Goal: Information Seeking & Learning: Compare options

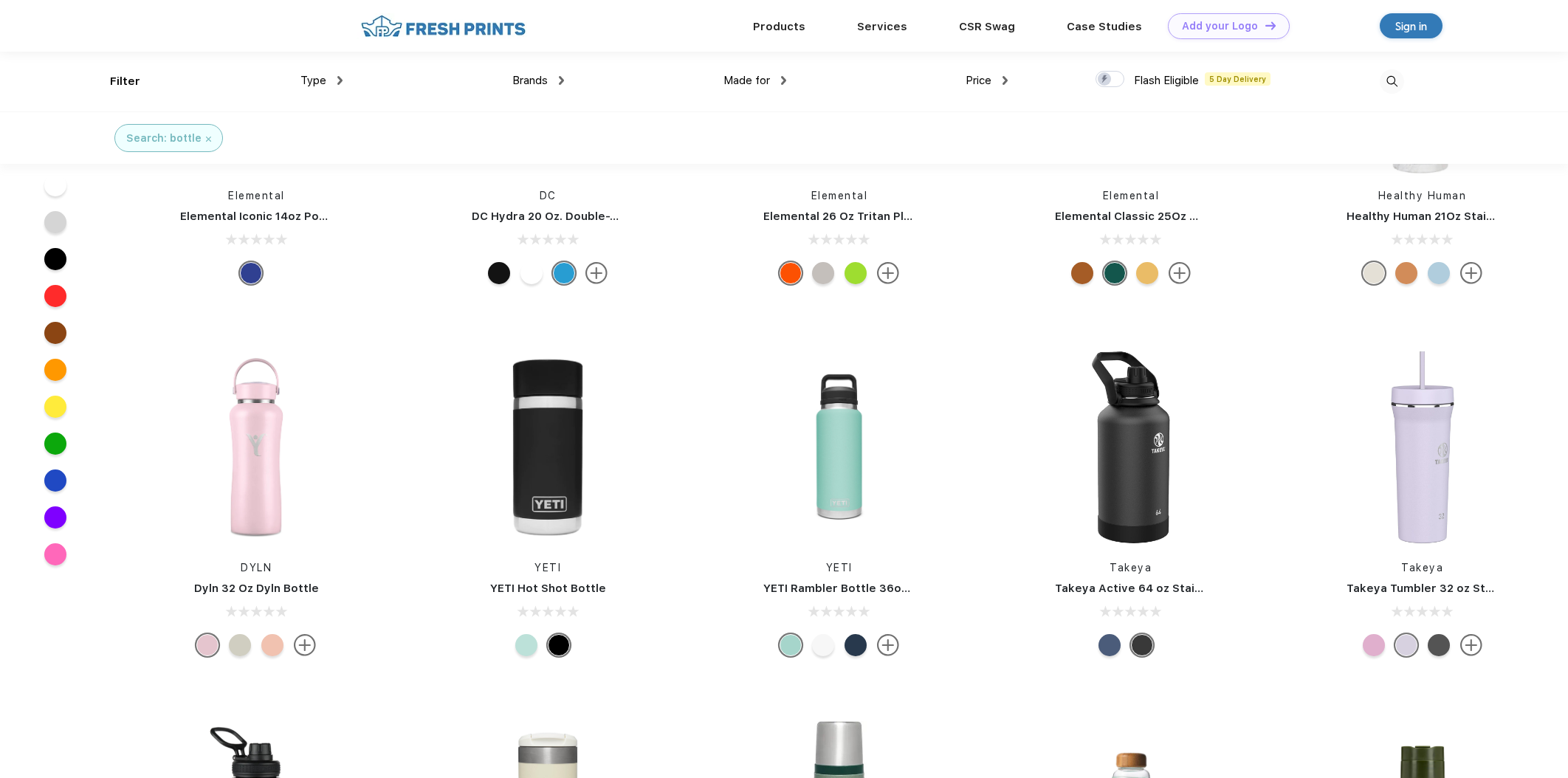
scroll to position [422, 0]
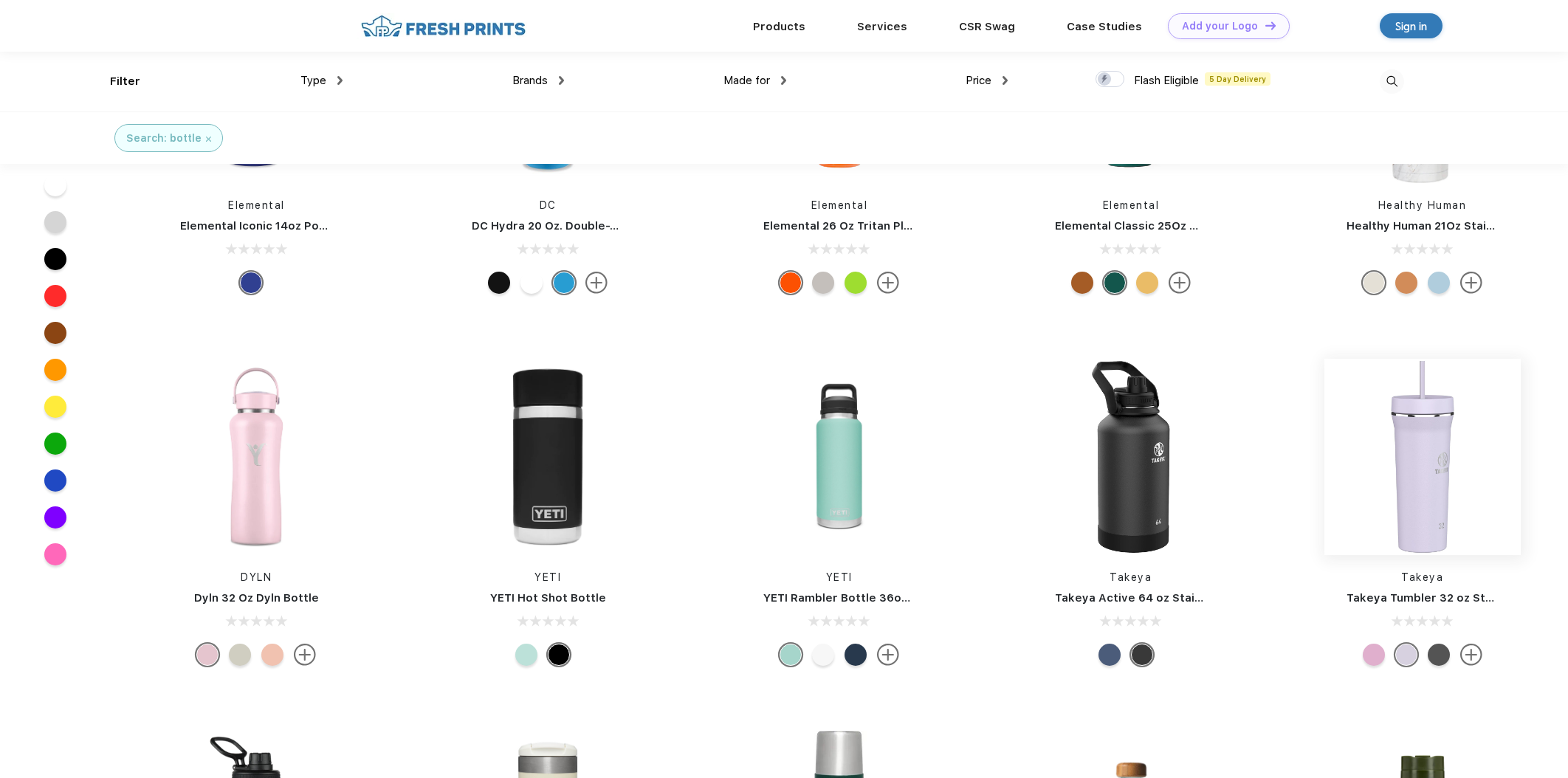
click at [1429, 539] on img at bounding box center [1423, 457] width 196 height 196
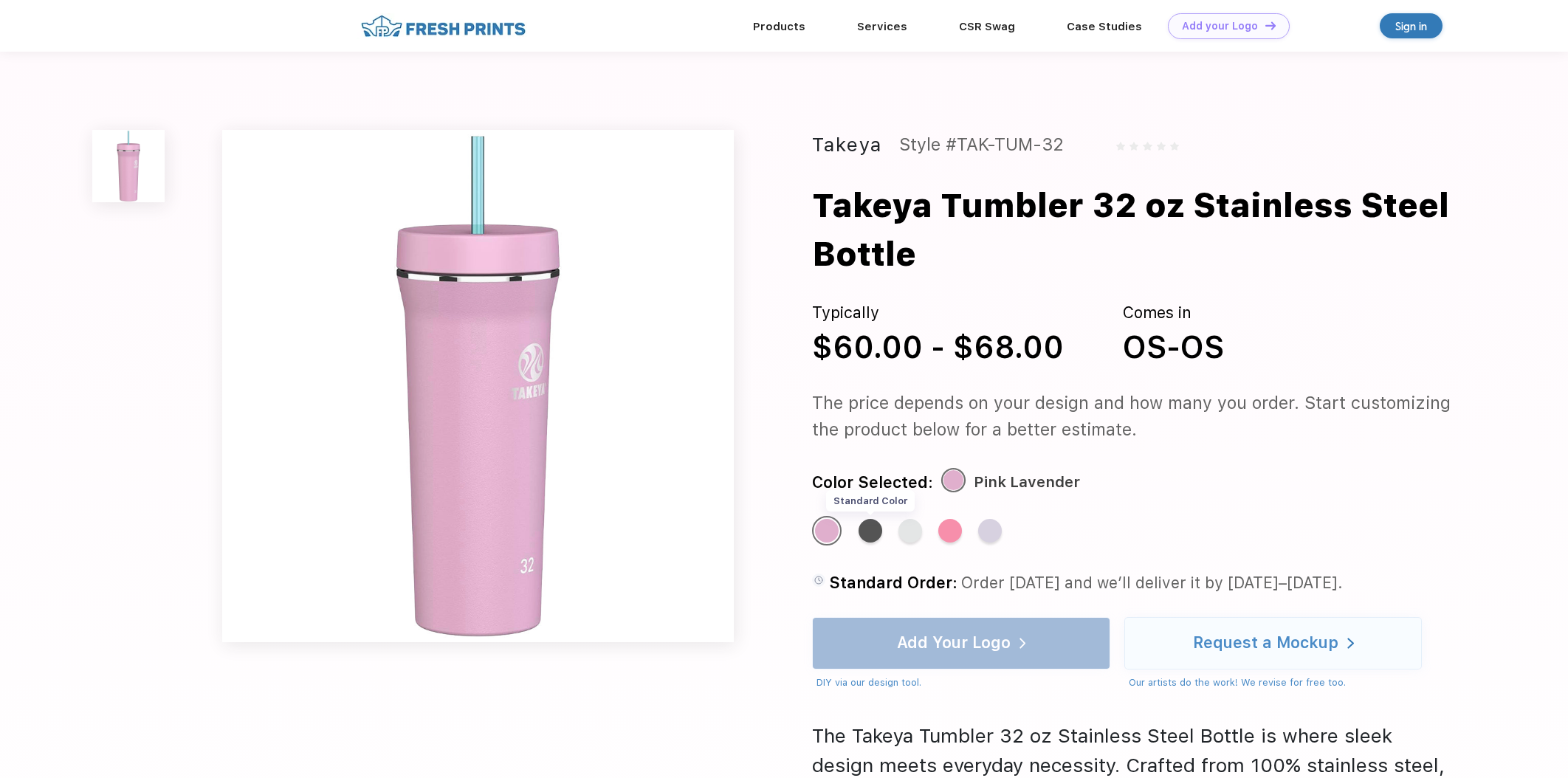
click at [865, 531] on div "Standard Color" at bounding box center [871, 531] width 24 height 24
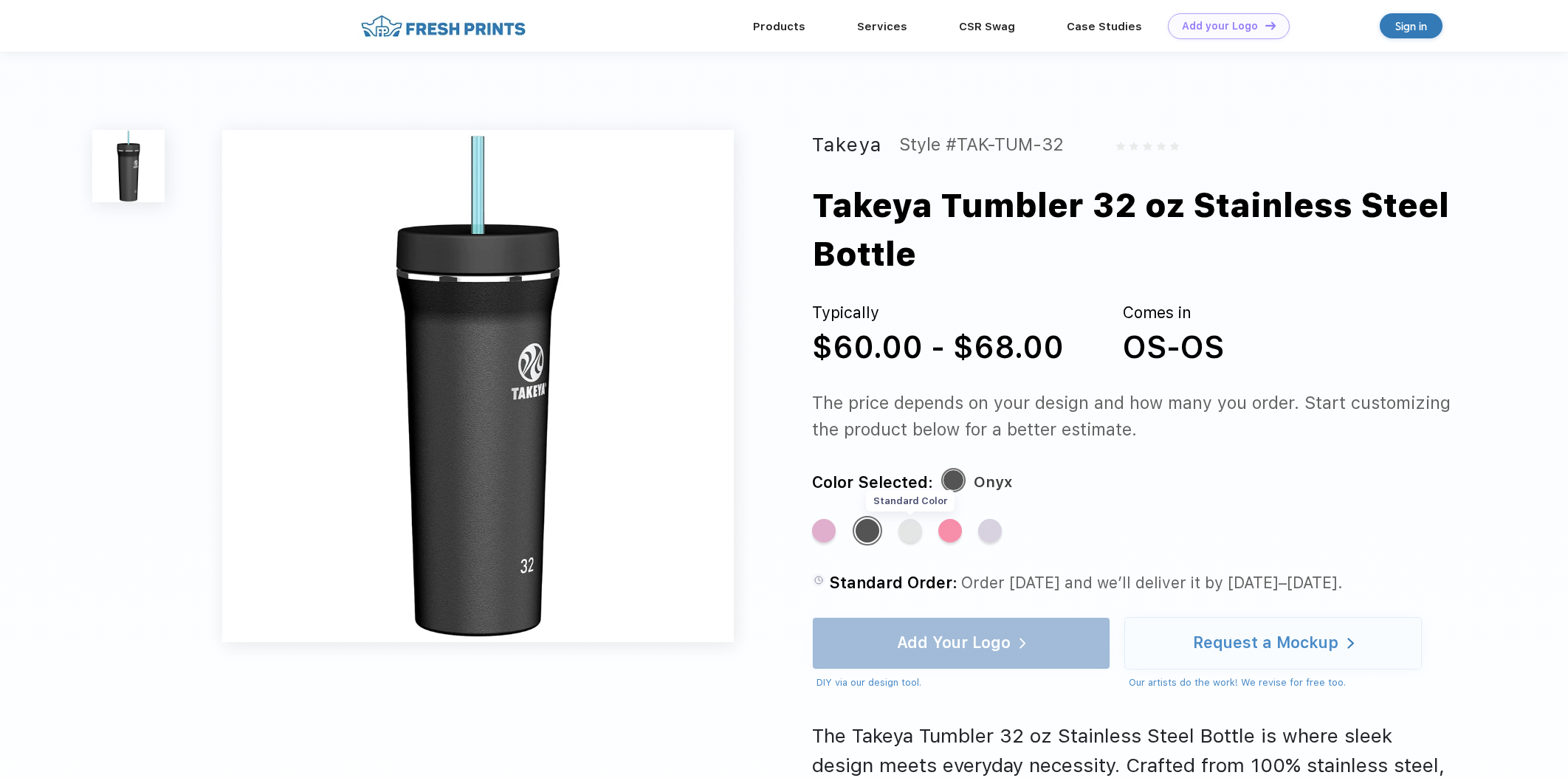
click at [912, 531] on div "Standard Color" at bounding box center [911, 531] width 24 height 24
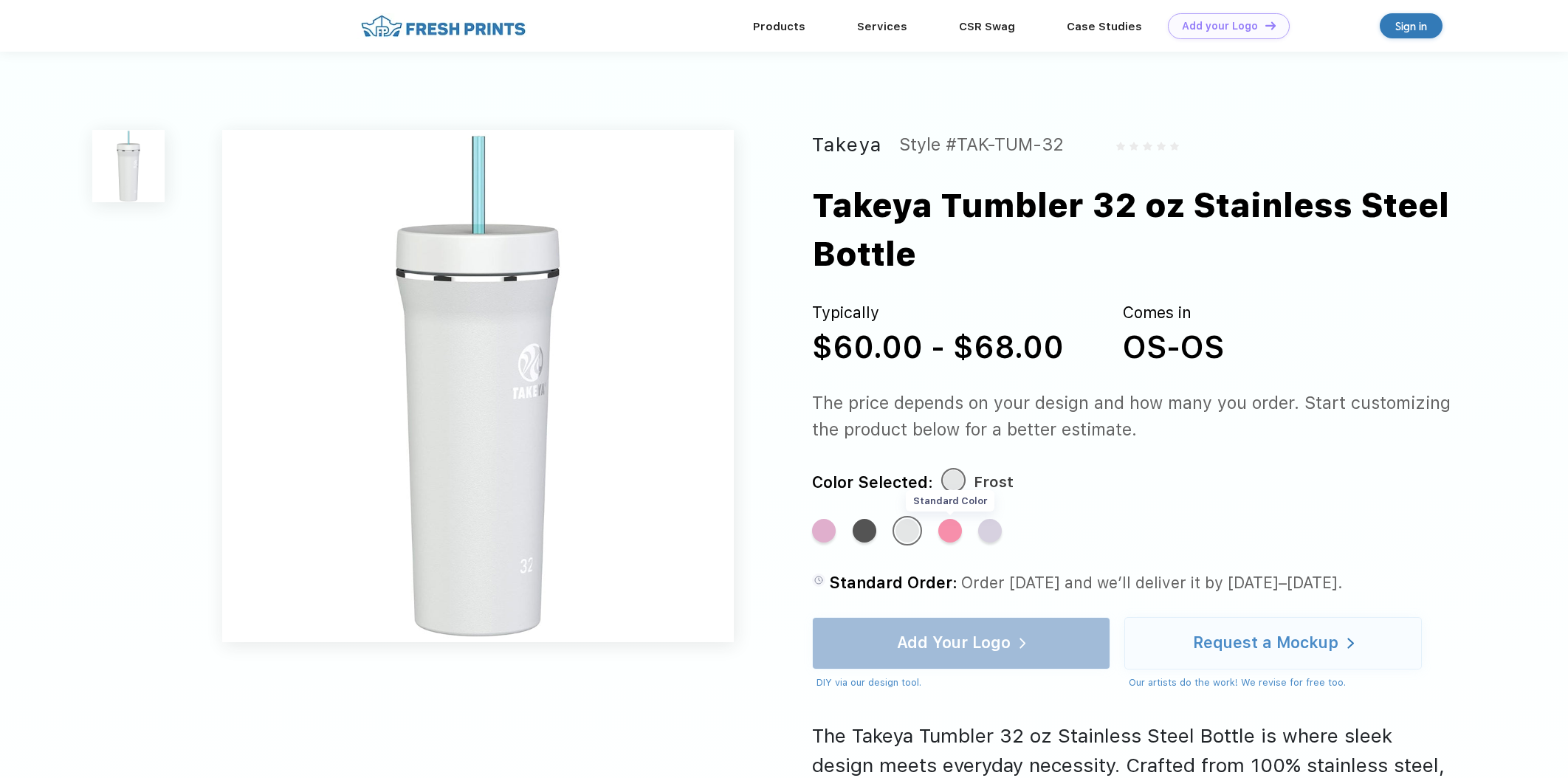
click at [944, 532] on div "Standard Color" at bounding box center [950, 531] width 24 height 24
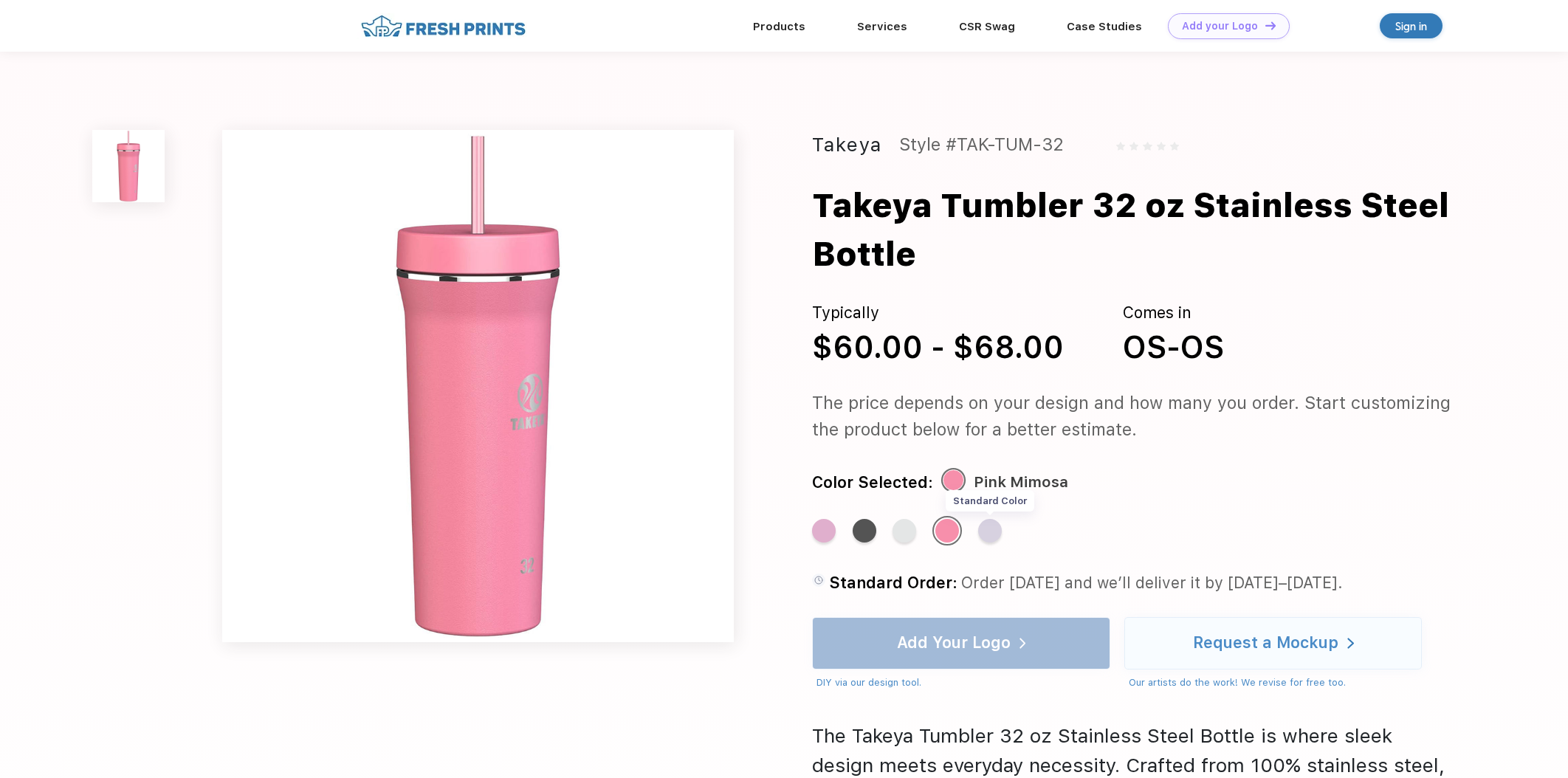
click at [986, 534] on div "Standard Color" at bounding box center [990, 531] width 24 height 24
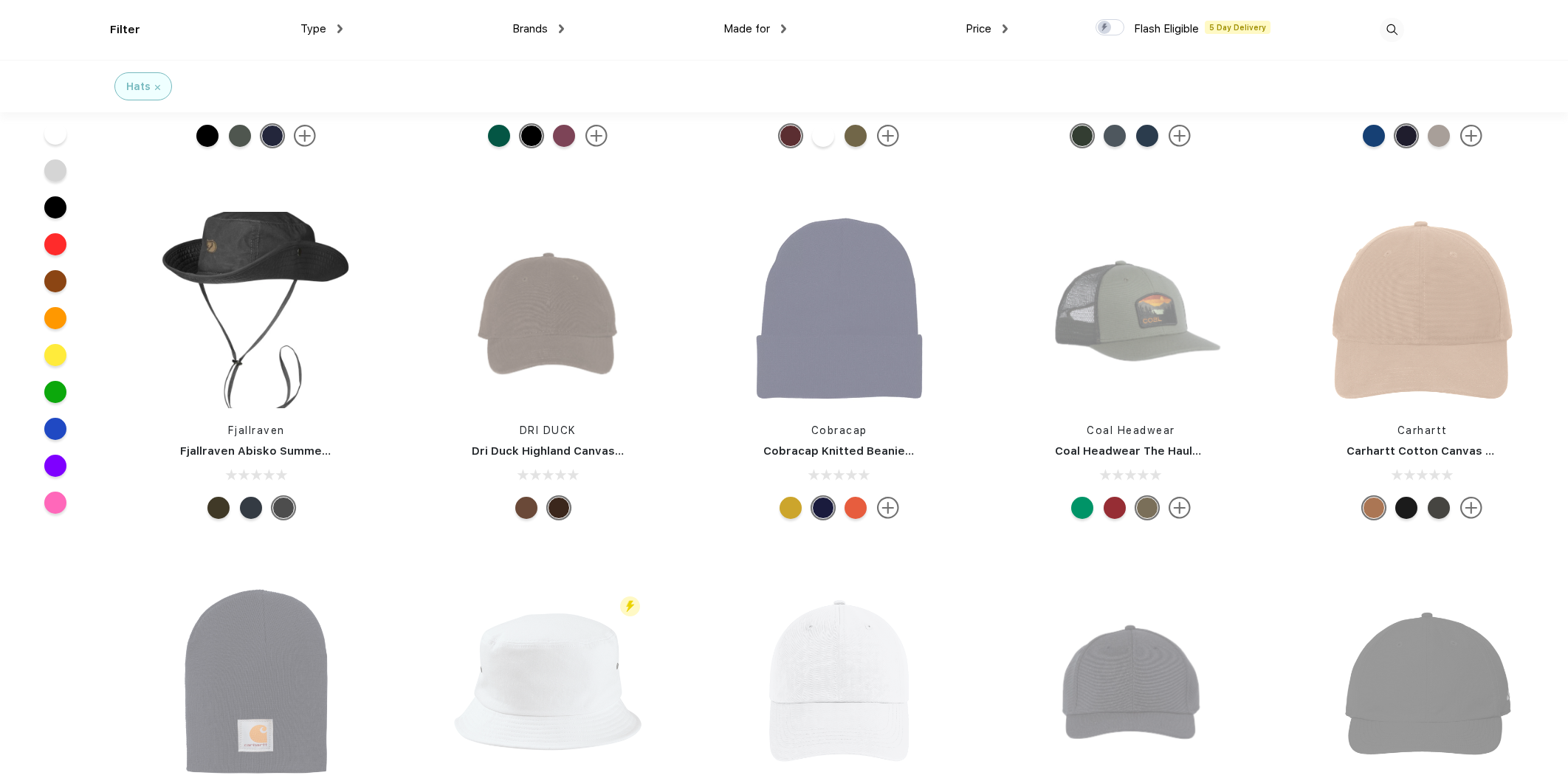
scroll to position [1750, 0]
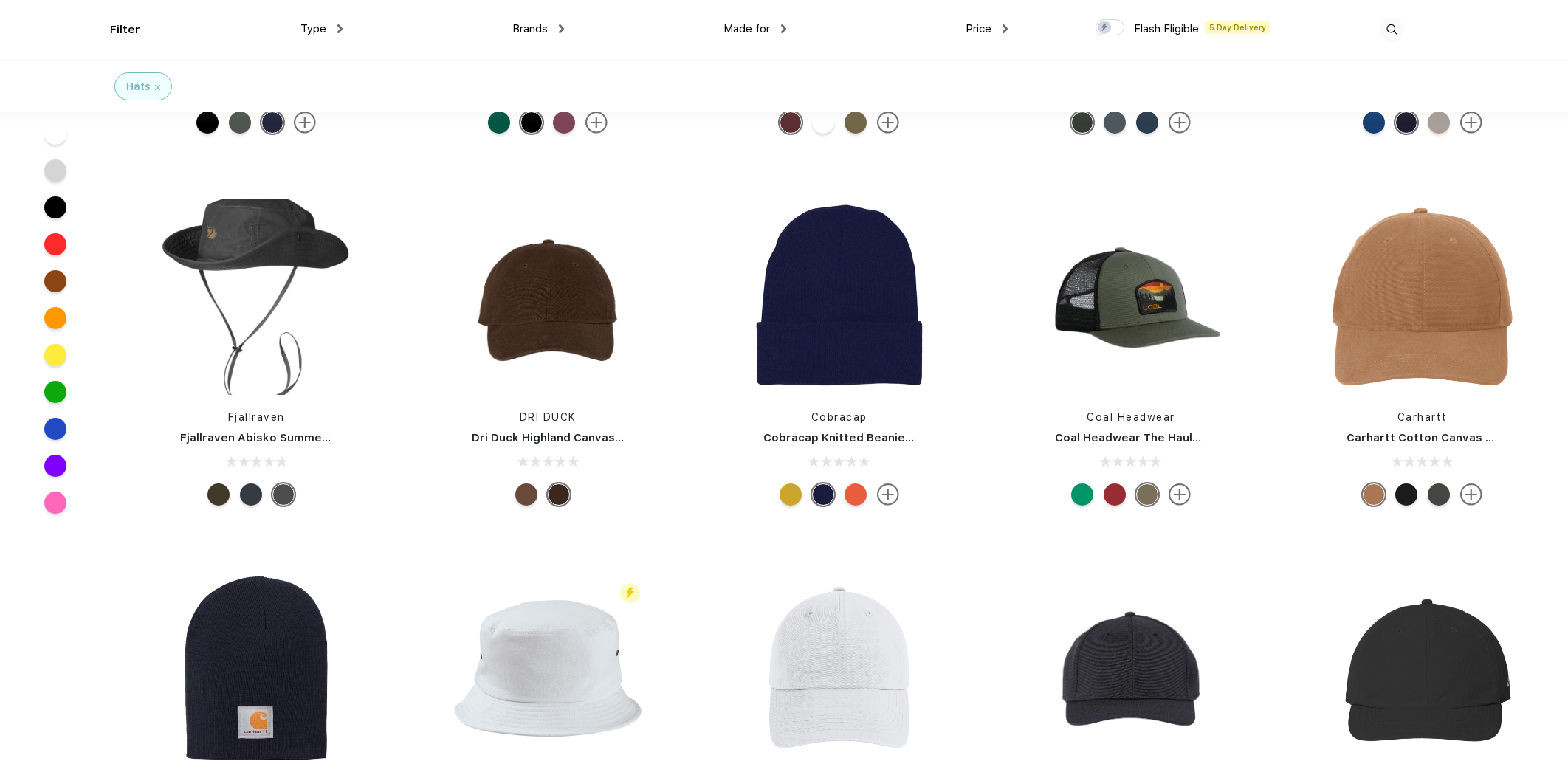
click at [884, 436] on link "Cobracap Knitted Beanie-Long" at bounding box center [851, 438] width 175 height 13
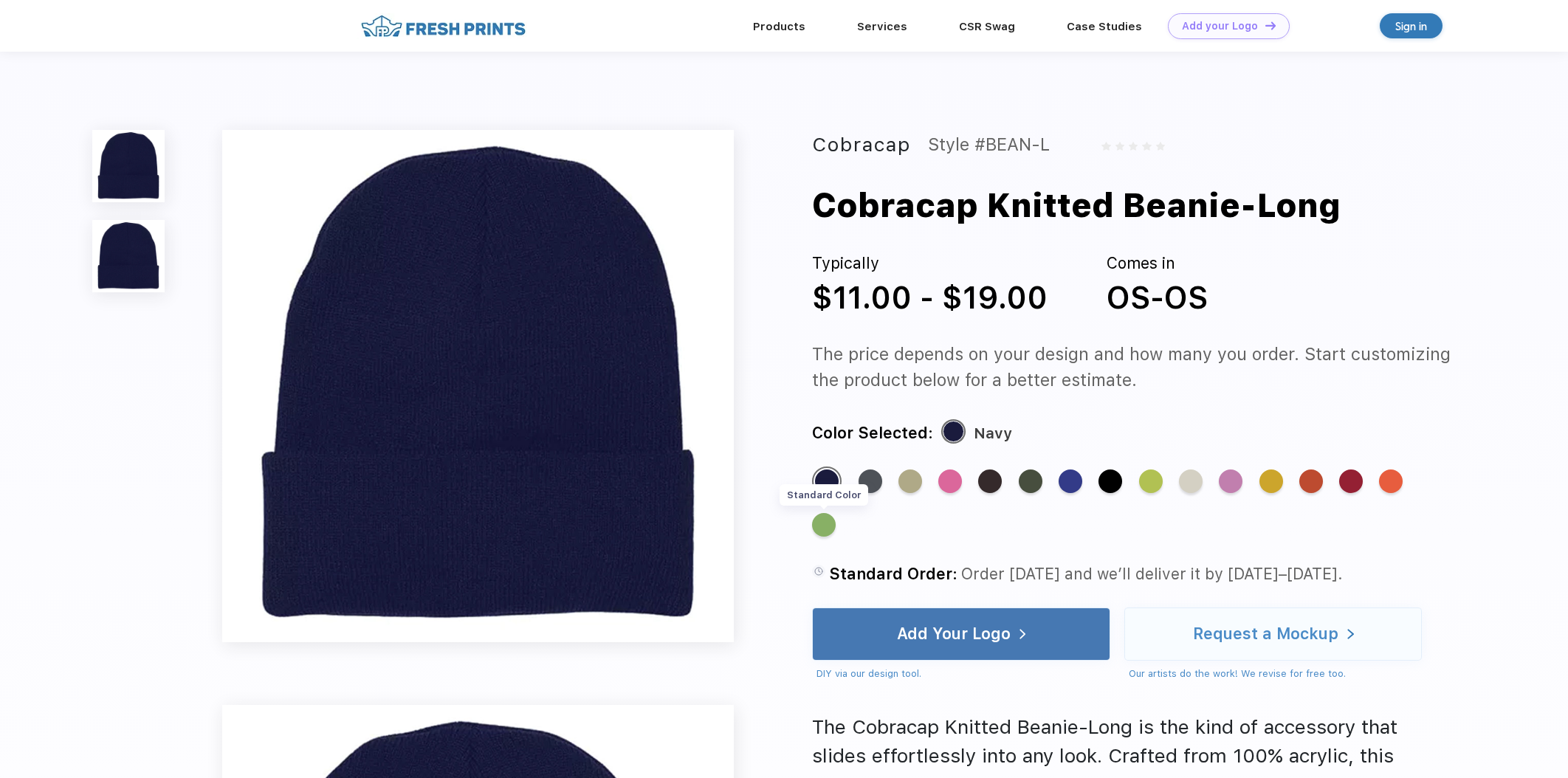
click at [821, 527] on div "Standard Color" at bounding box center [824, 525] width 24 height 24
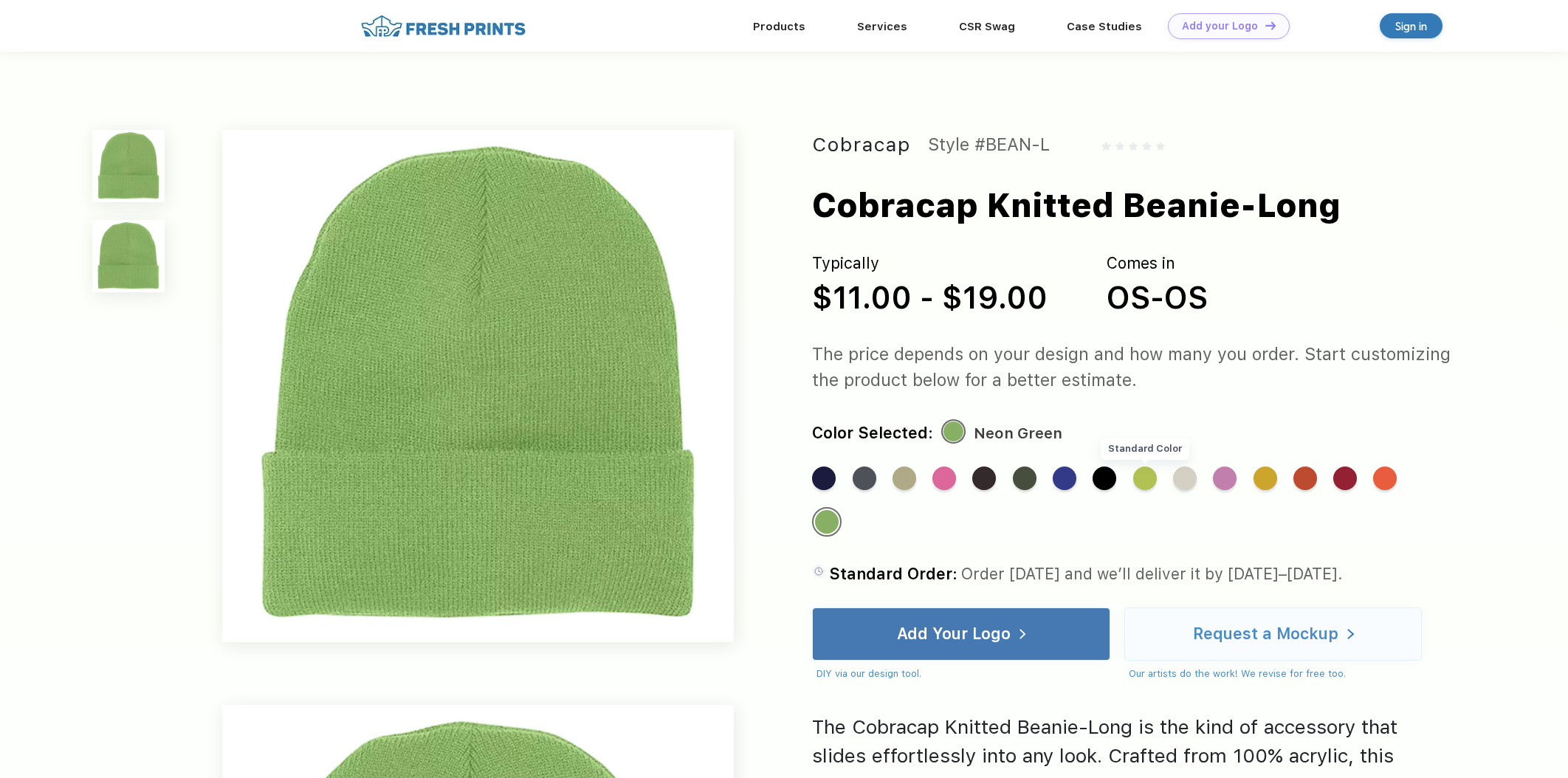
click at [1142, 478] on div "Standard Color" at bounding box center [1145, 479] width 24 height 24
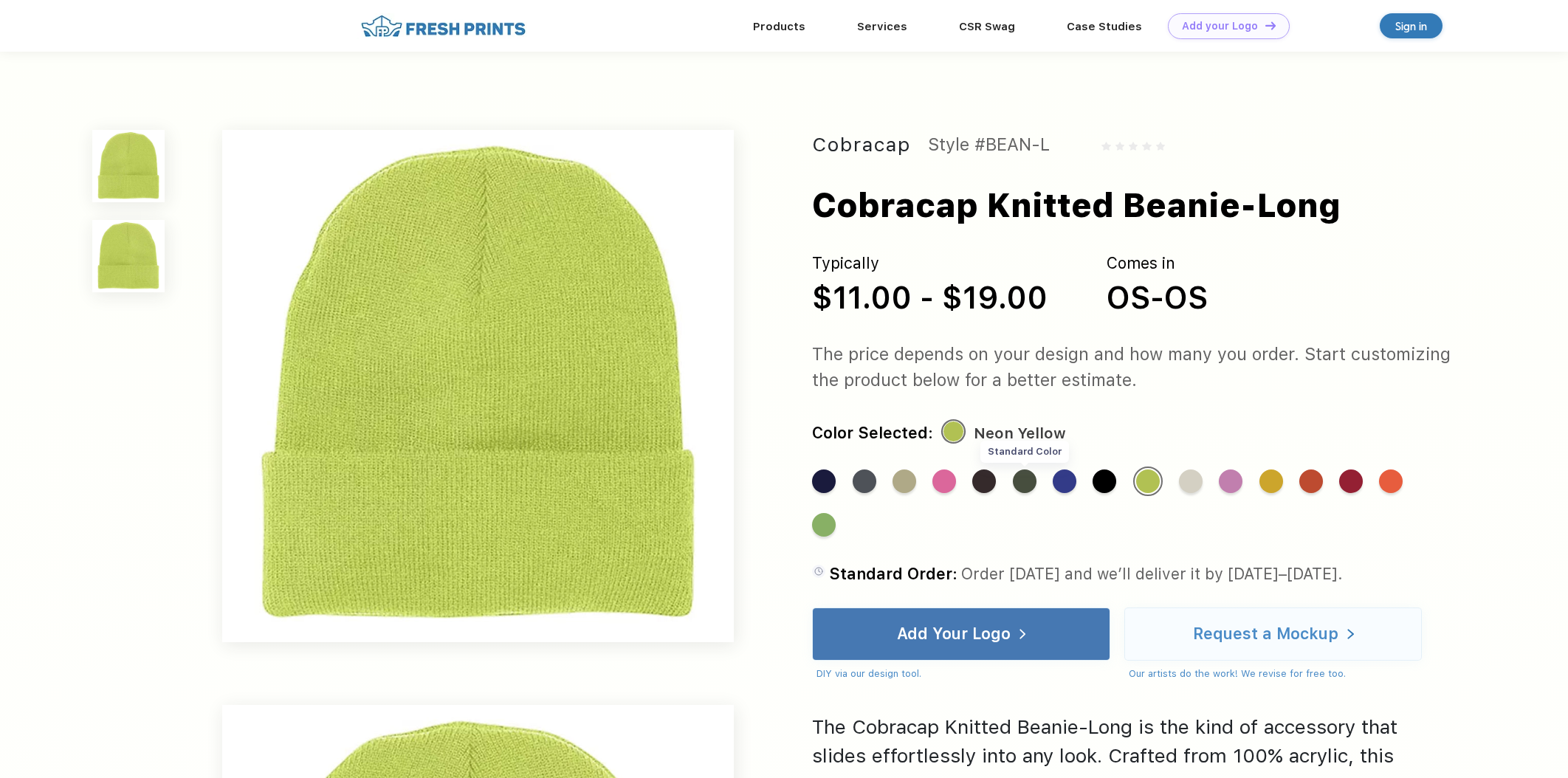
click at [1022, 482] on div "Standard Color" at bounding box center [1025, 482] width 24 height 24
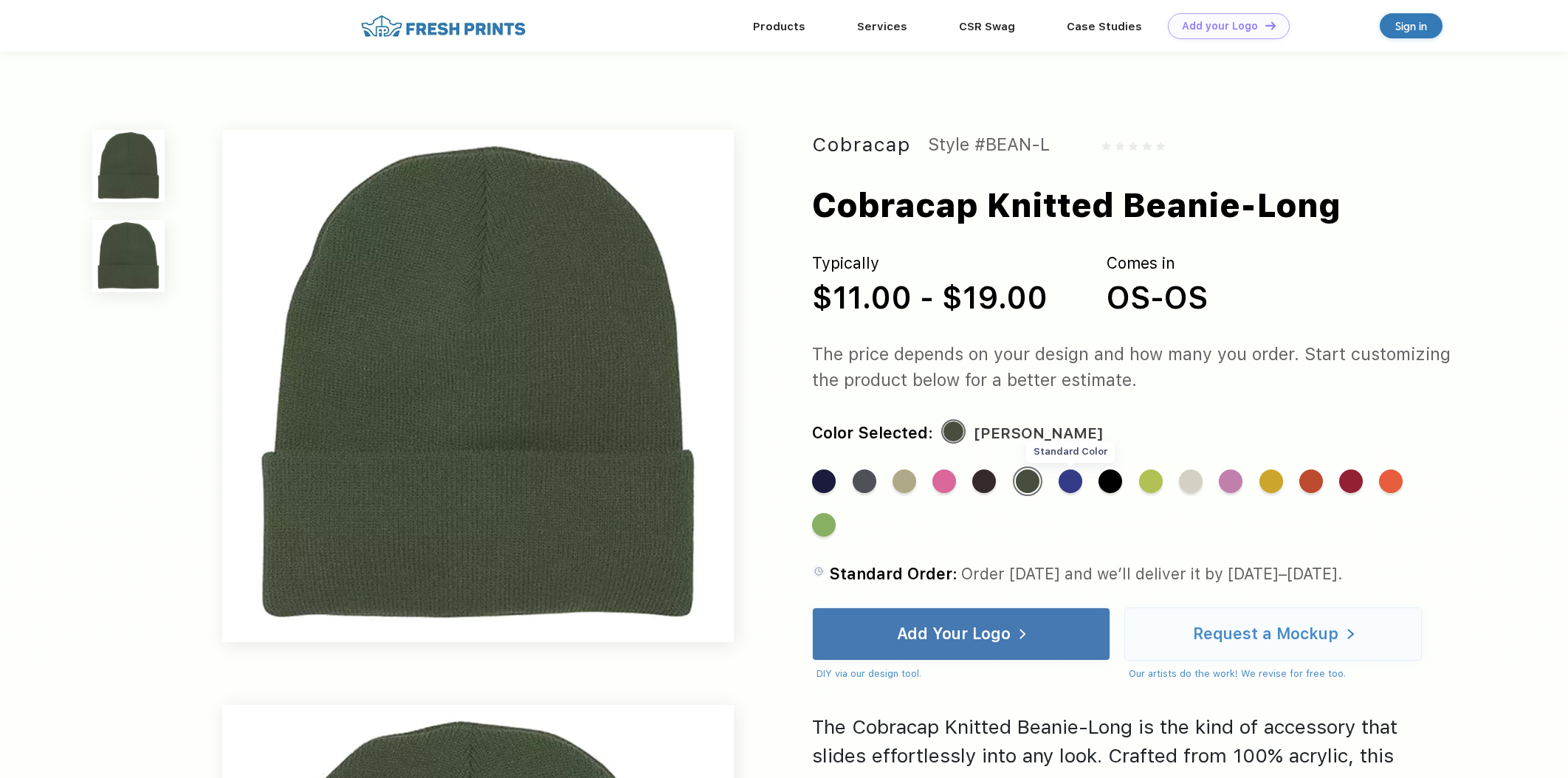
click at [1068, 480] on div "Standard Color" at bounding box center [1071, 482] width 24 height 24
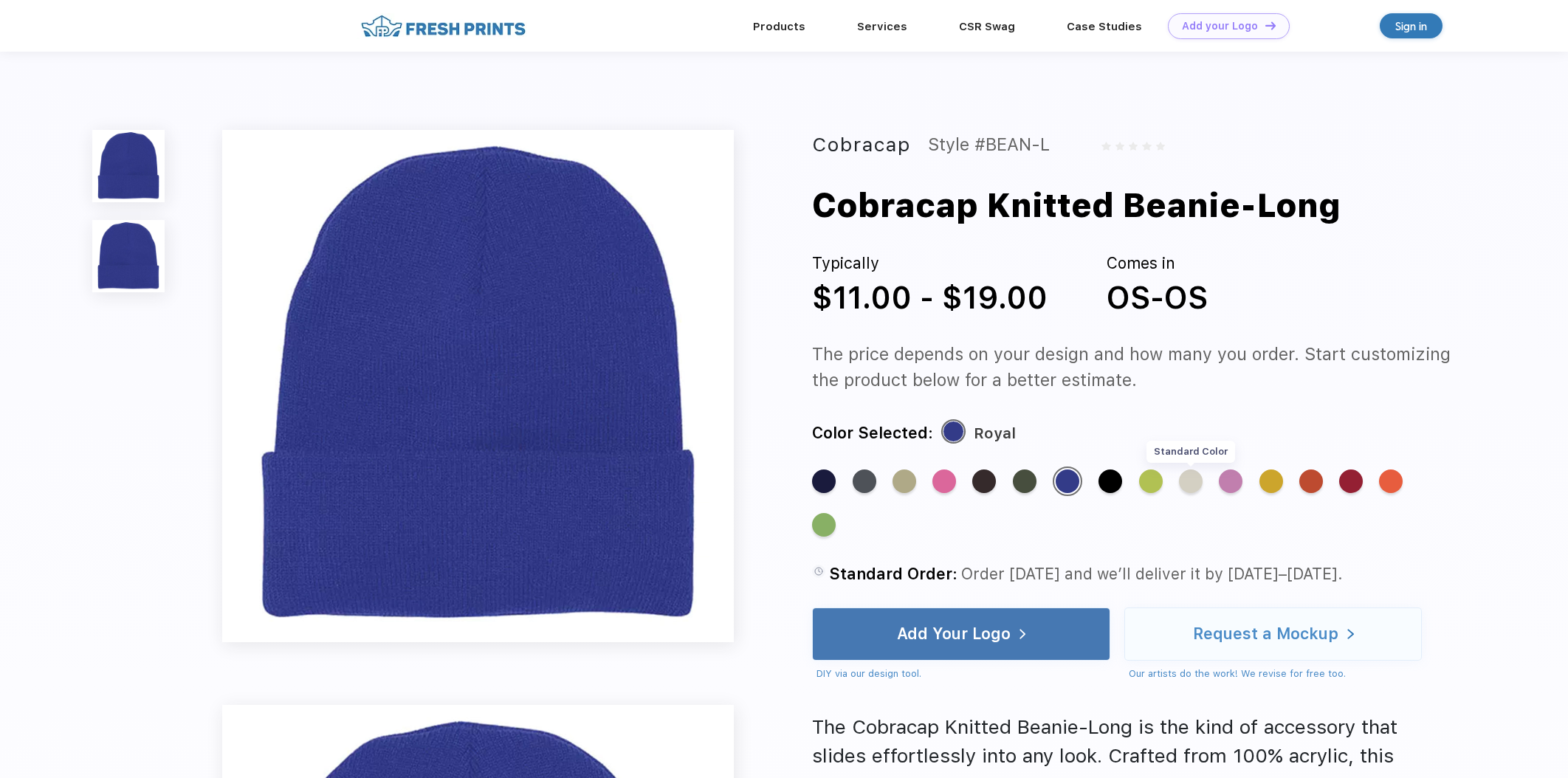
click at [1198, 482] on div "Standard Color" at bounding box center [1191, 482] width 24 height 24
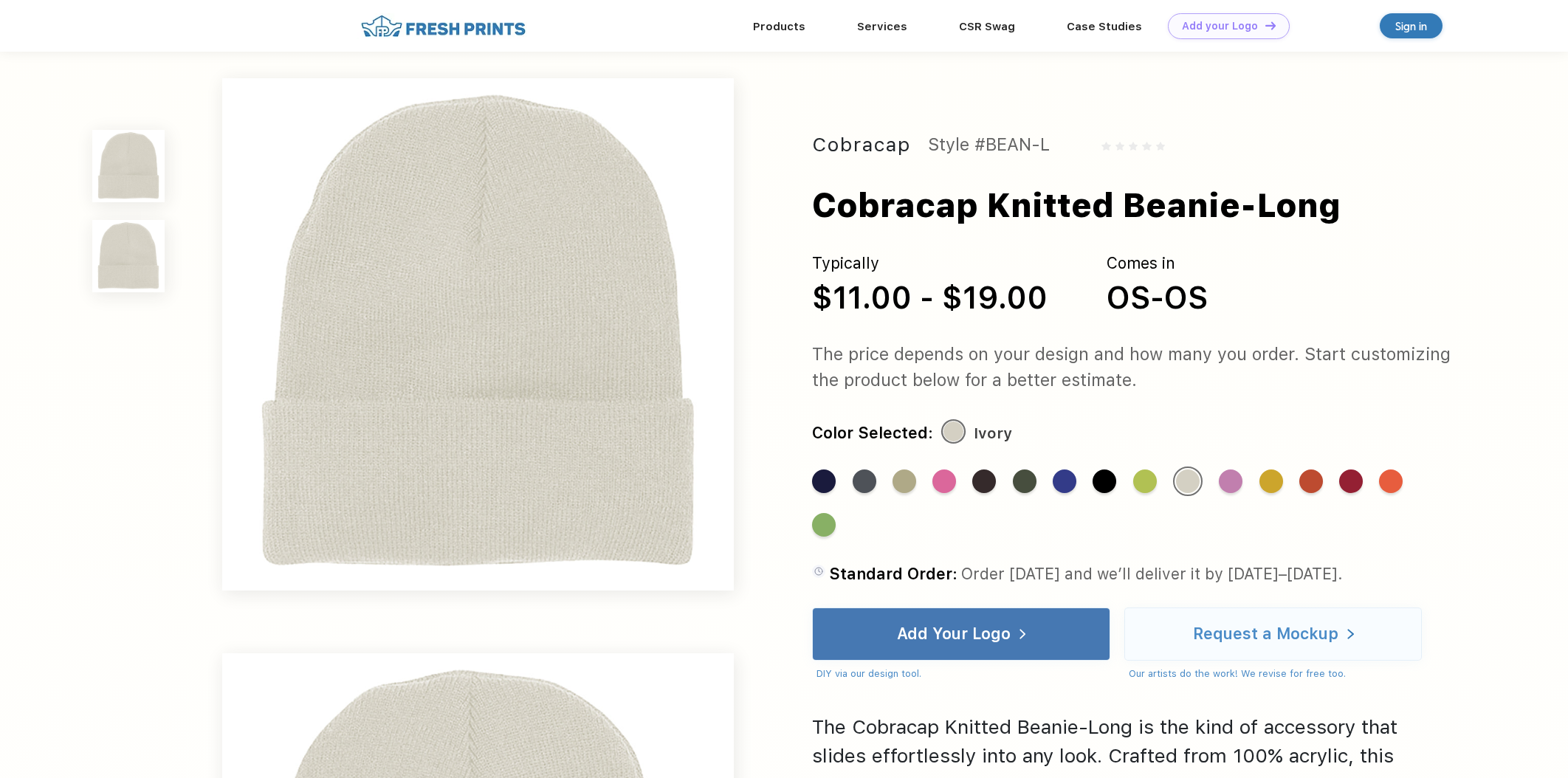
scroll to position [4, 0]
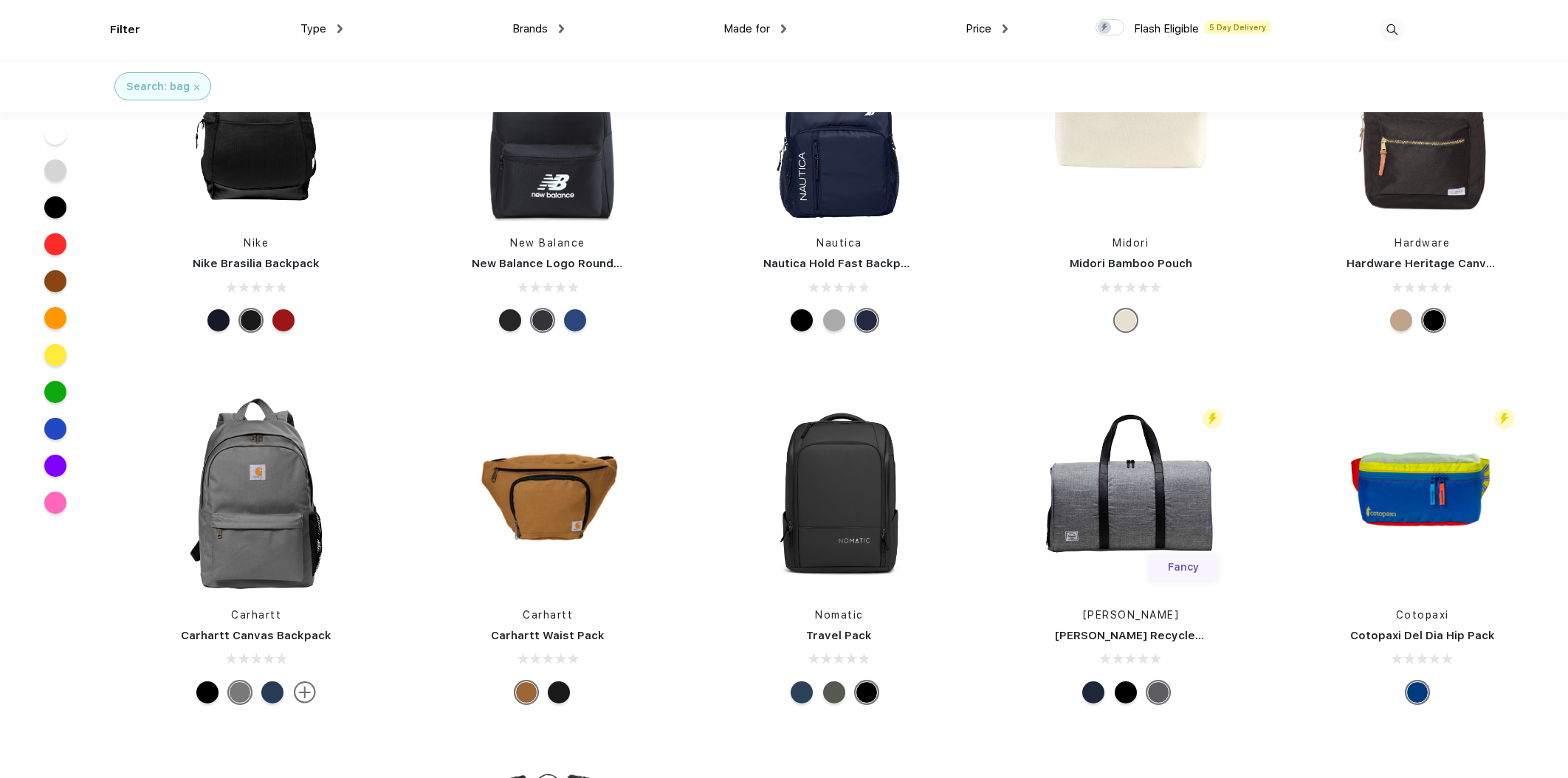
scroll to position [4577, 0]
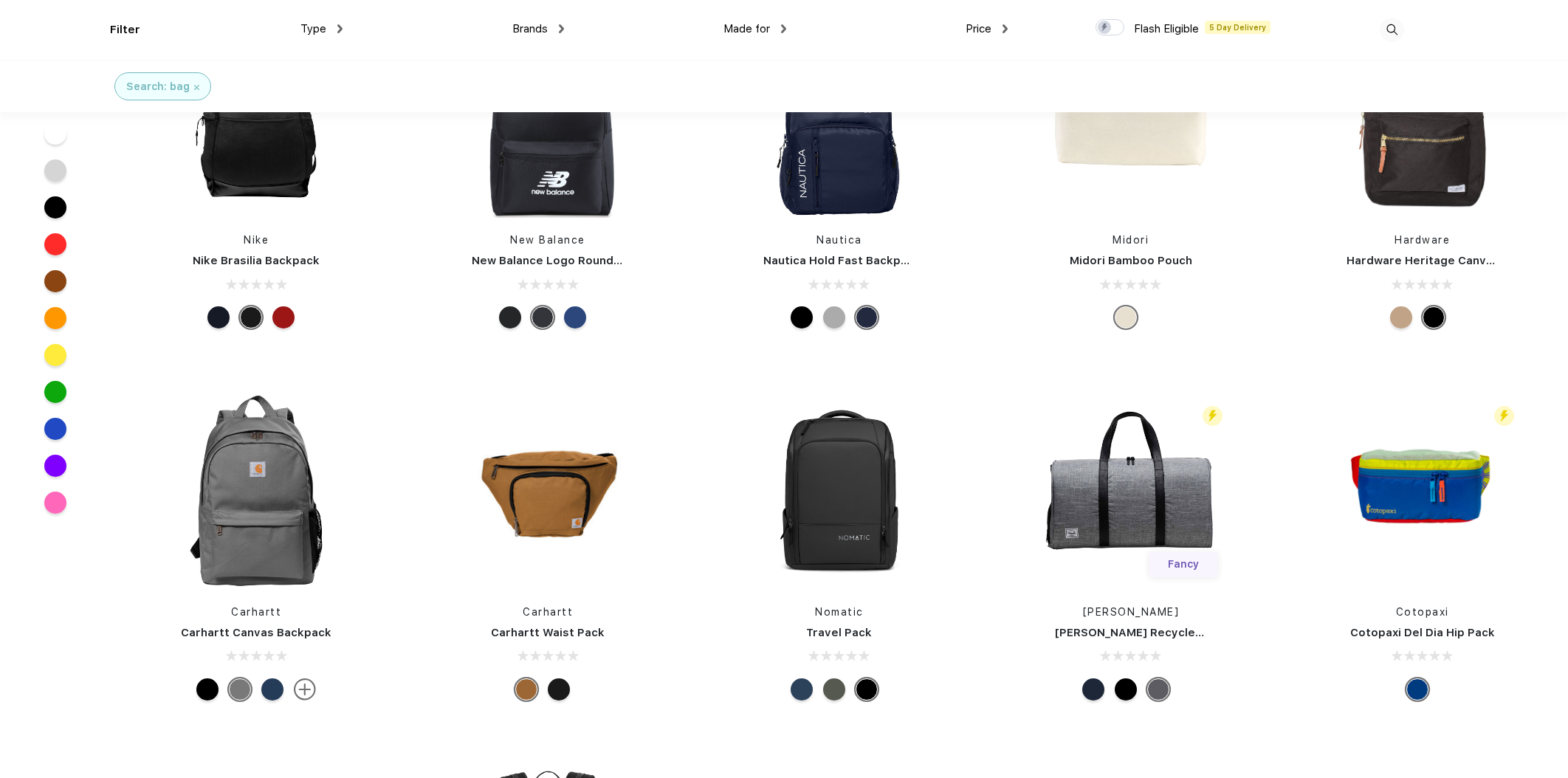
click at [1457, 626] on link "Cotopaxi Del Dia Hip Pack" at bounding box center [1423, 633] width 145 height 13
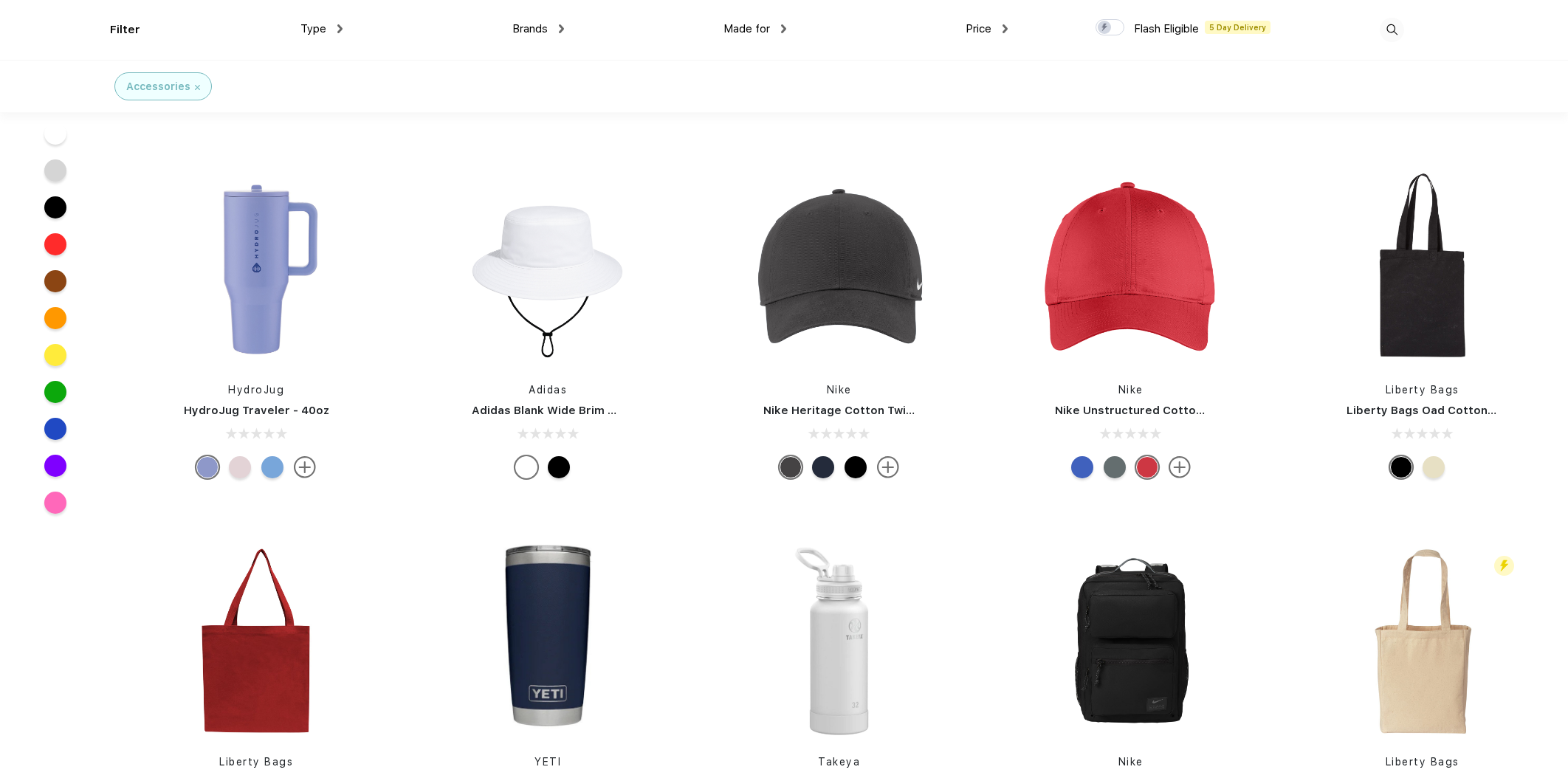
scroll to position [2527, 0]
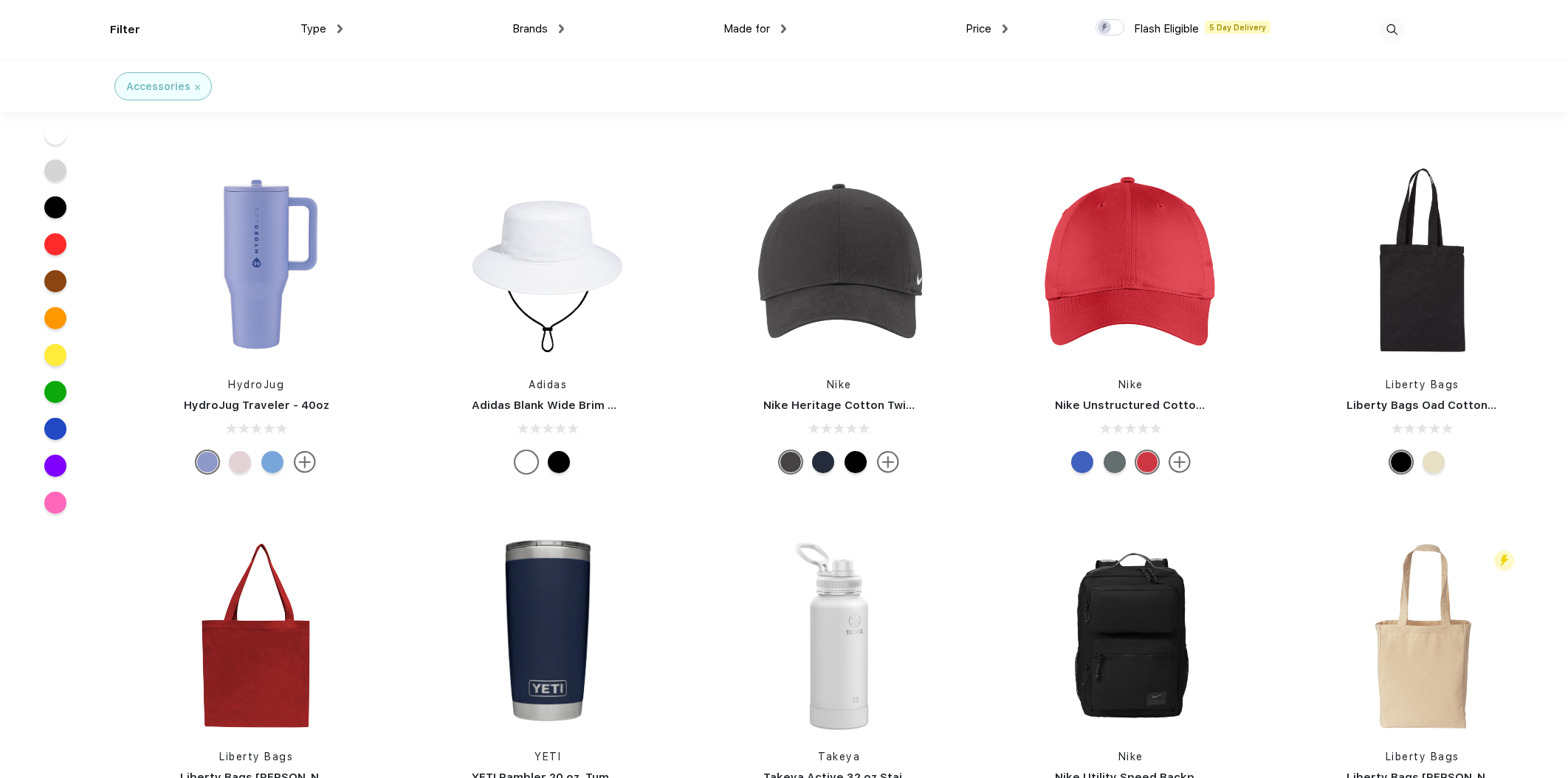
click at [301, 405] on link "HydroJug Traveler - 40oz" at bounding box center [256, 405] width 145 height 13
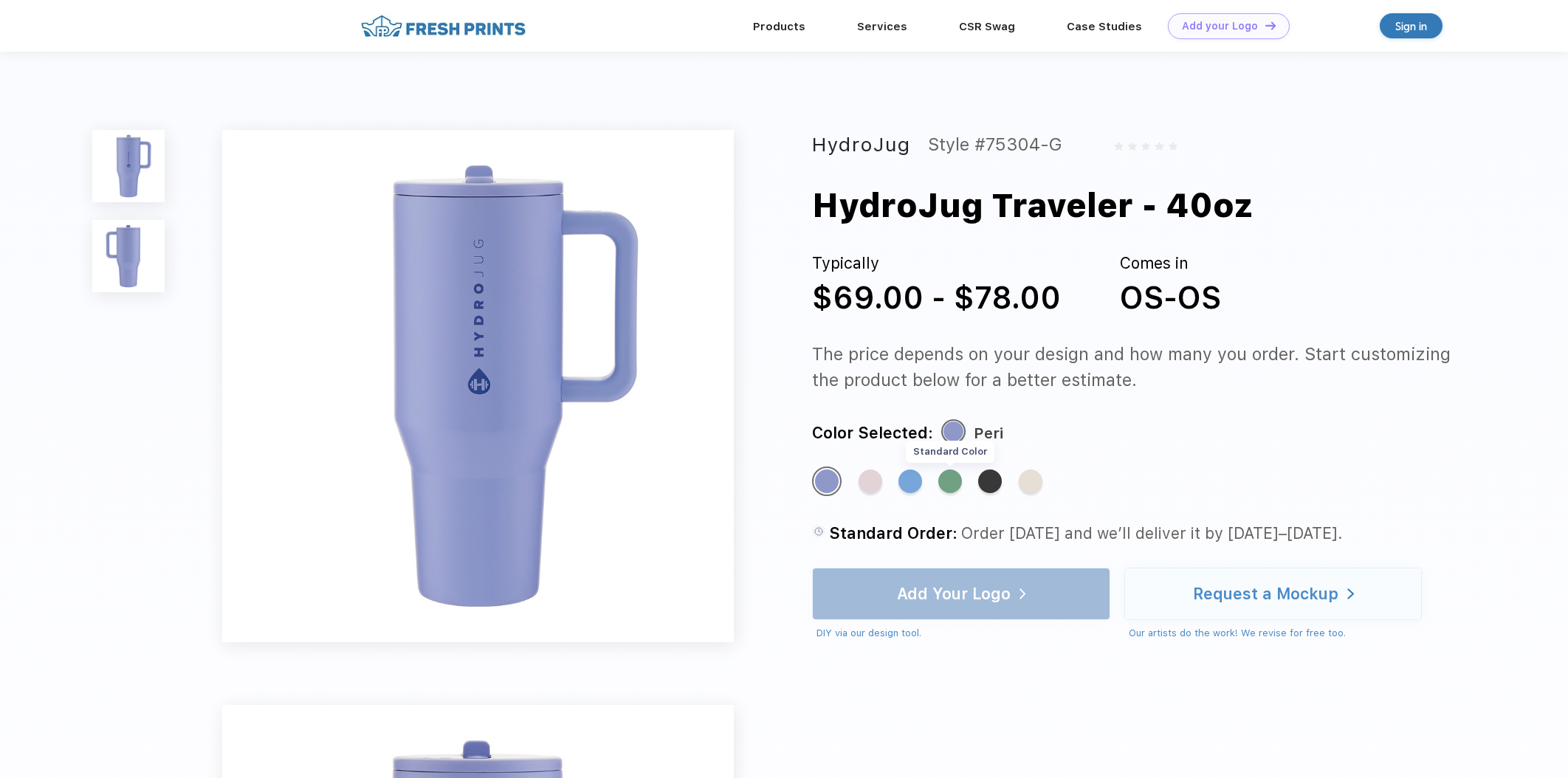
click at [959, 486] on div "Standard Color" at bounding box center [950, 482] width 24 height 24
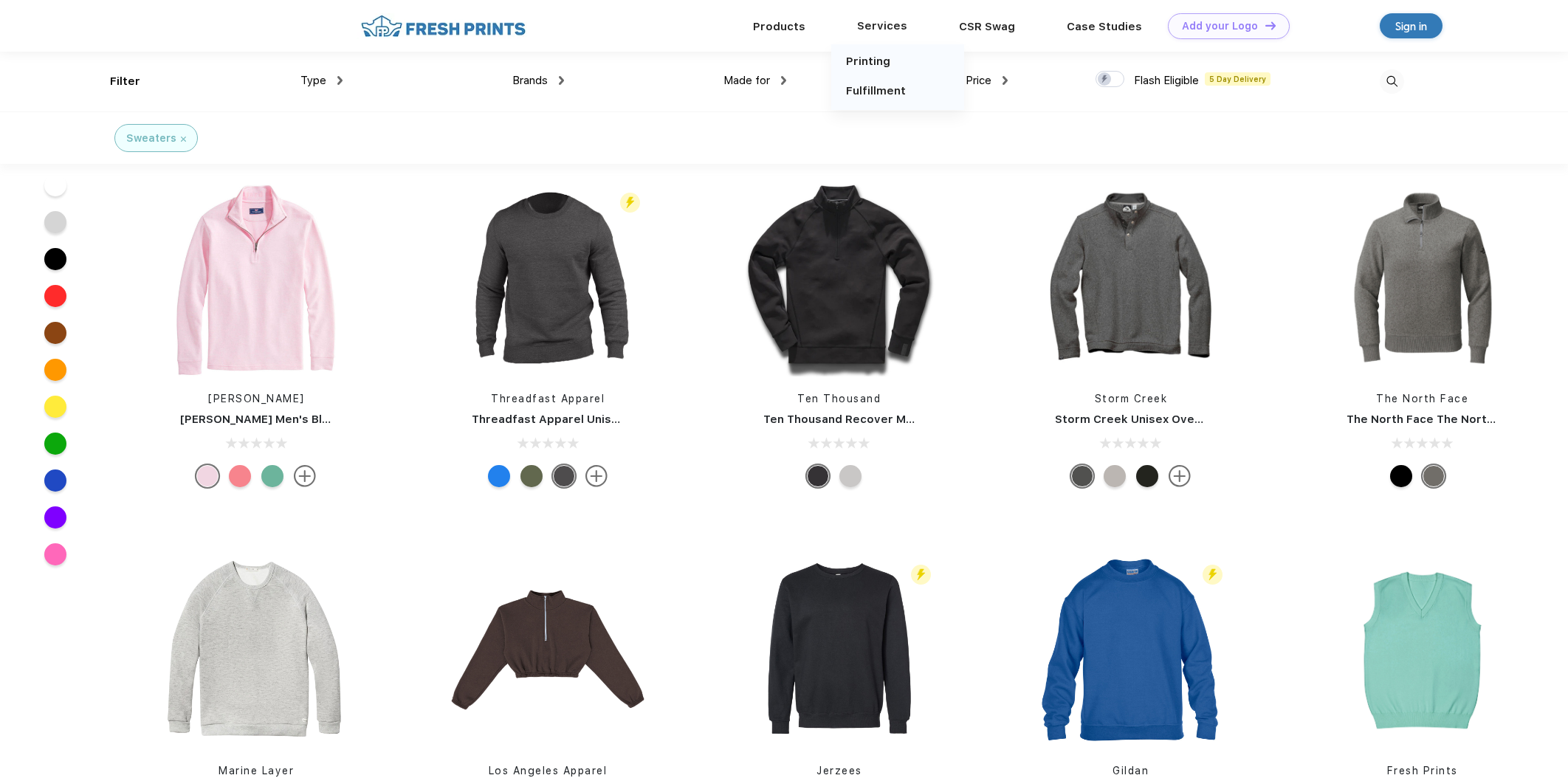
scroll to position [1674, 0]
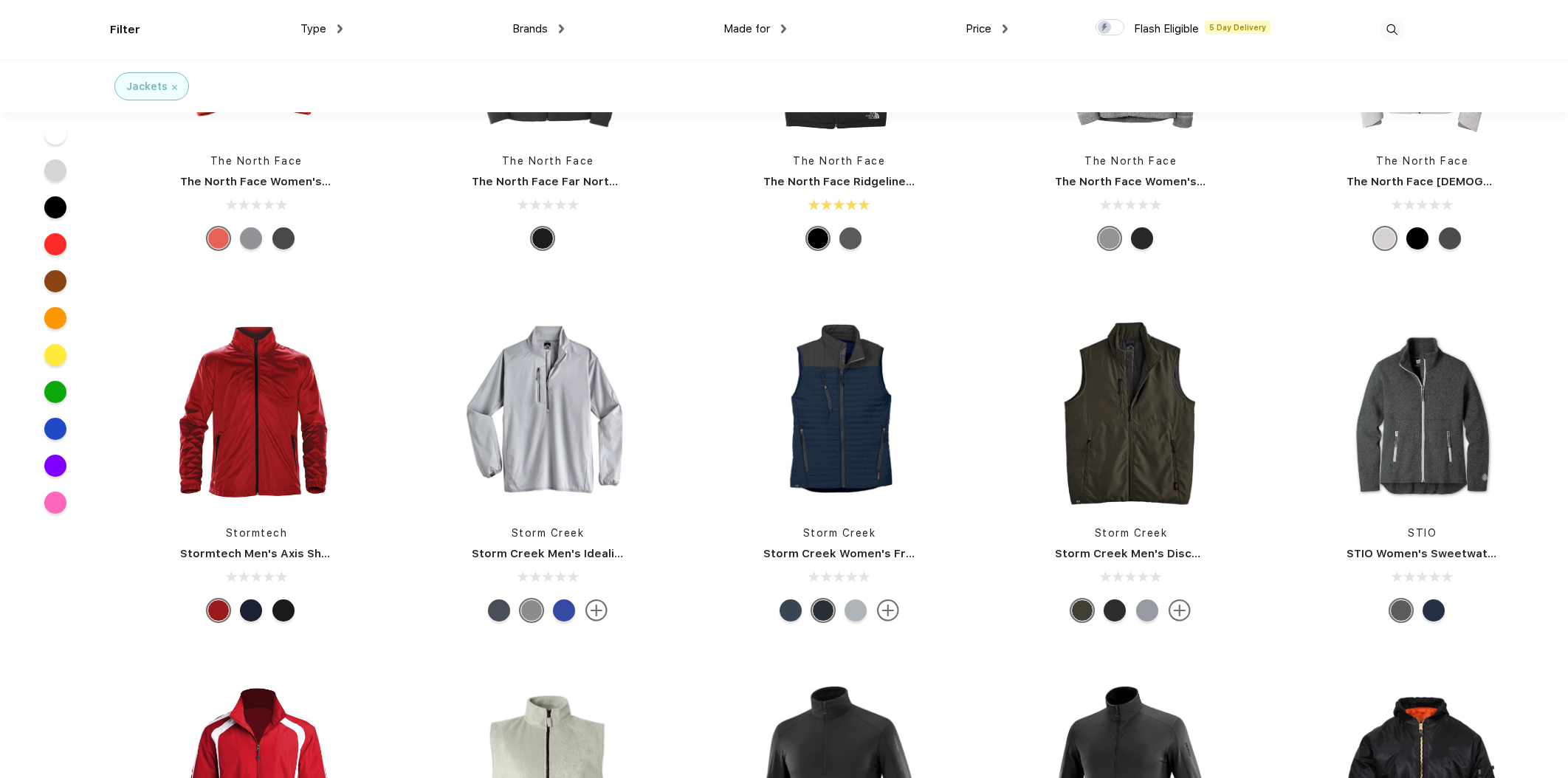
scroll to position [4985, 0]
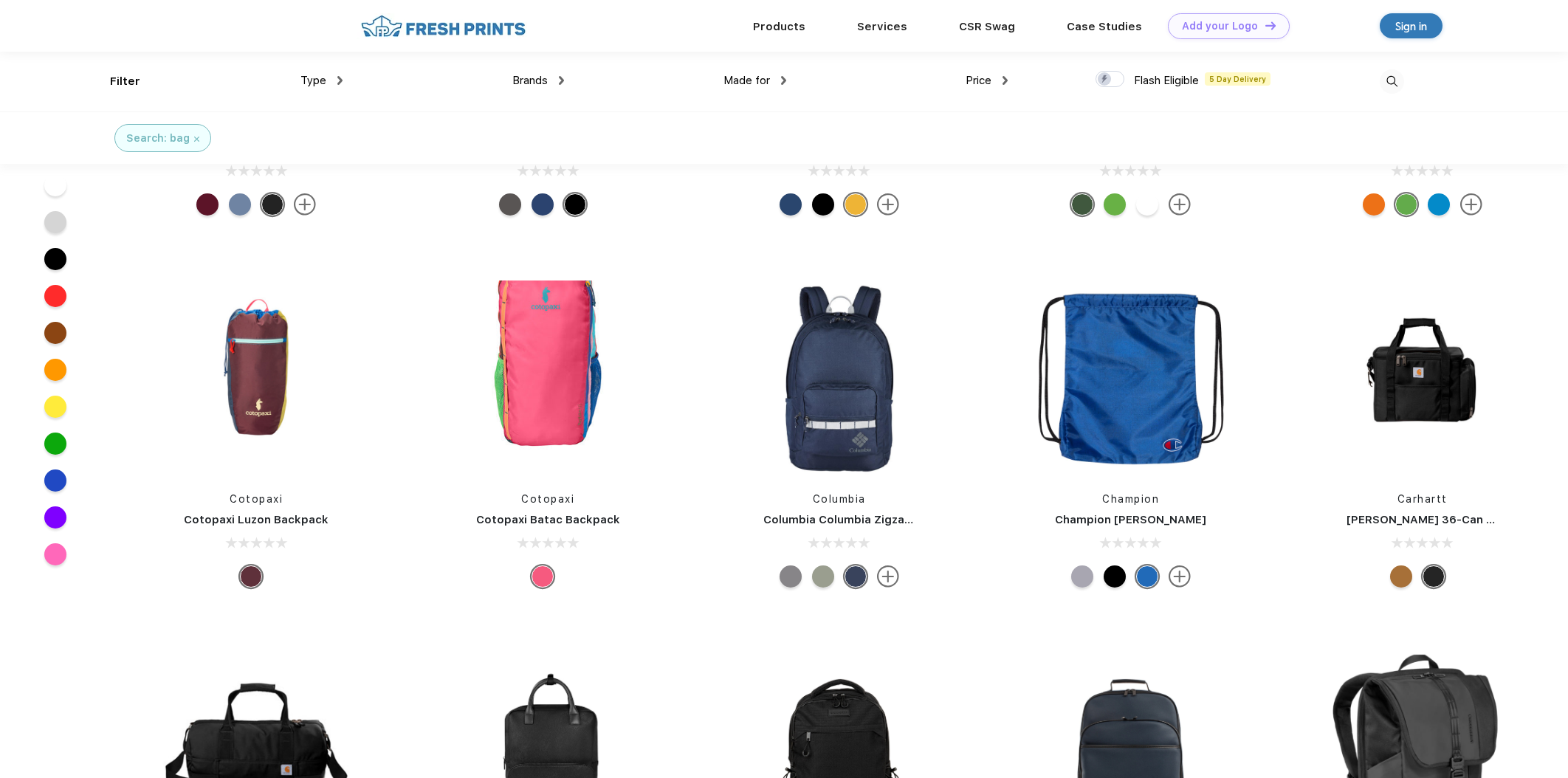
scroll to position [12377, 0]
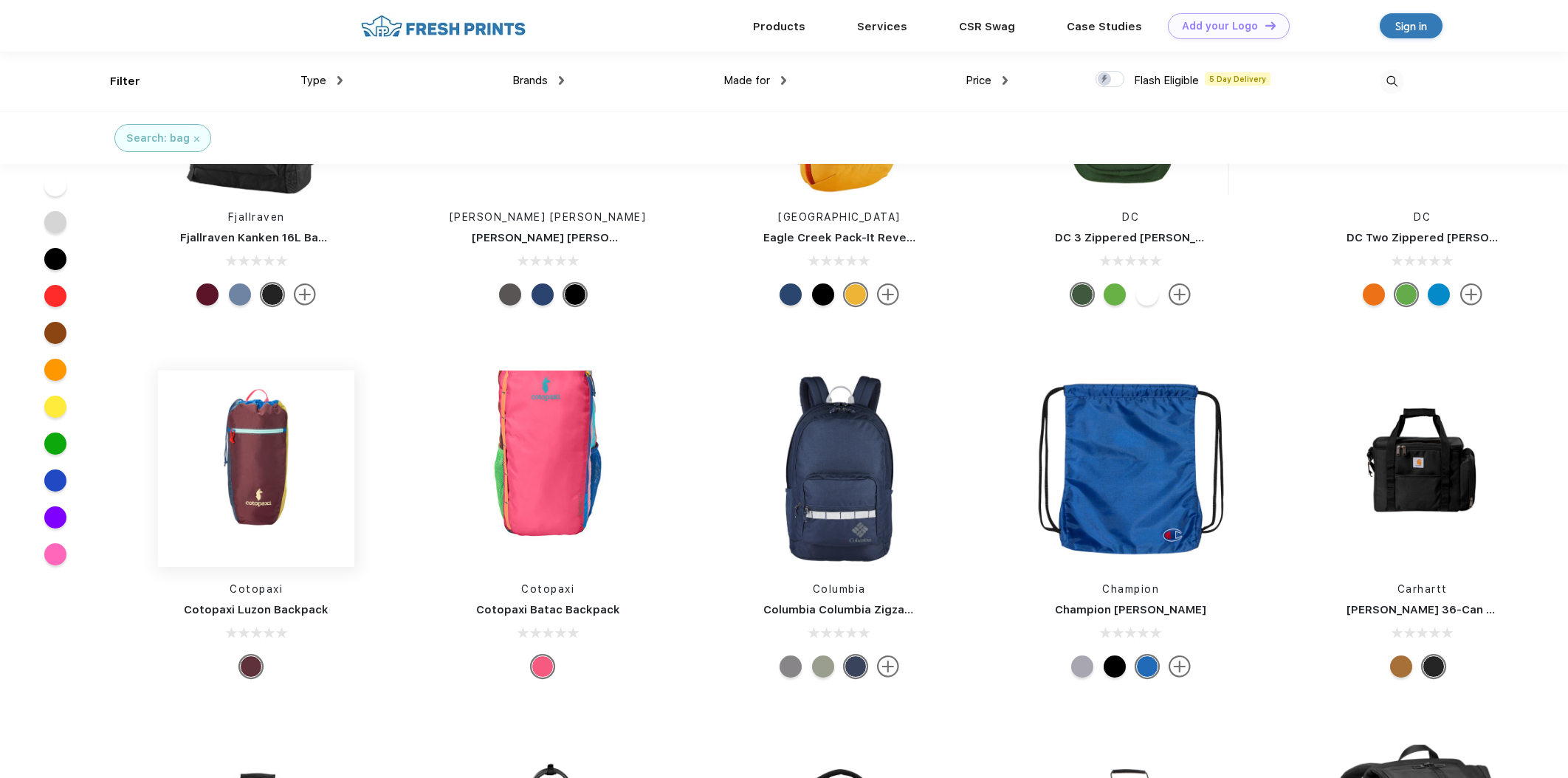
click at [249, 433] on img at bounding box center [256, 469] width 196 height 196
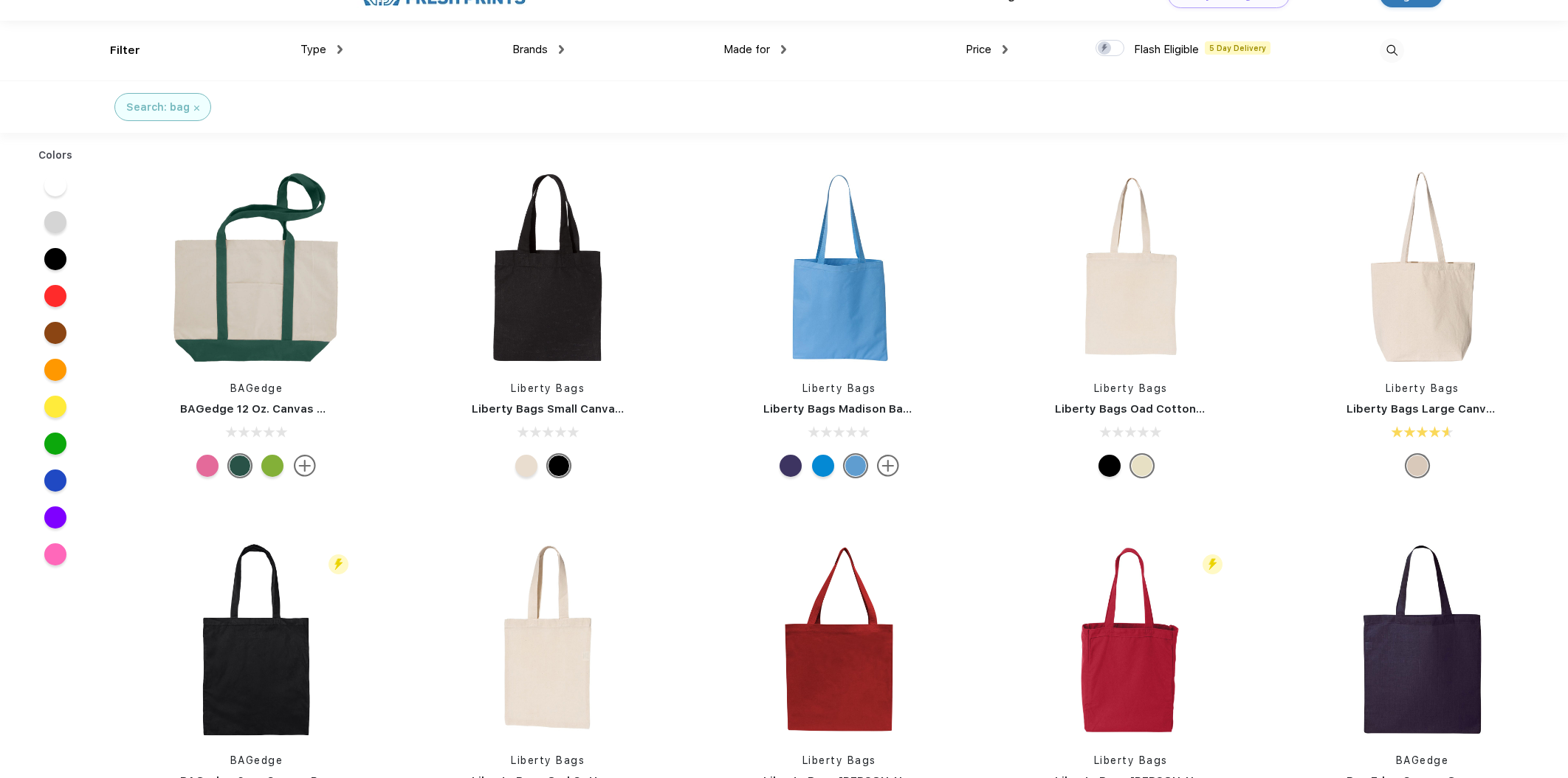
scroll to position [32, 0]
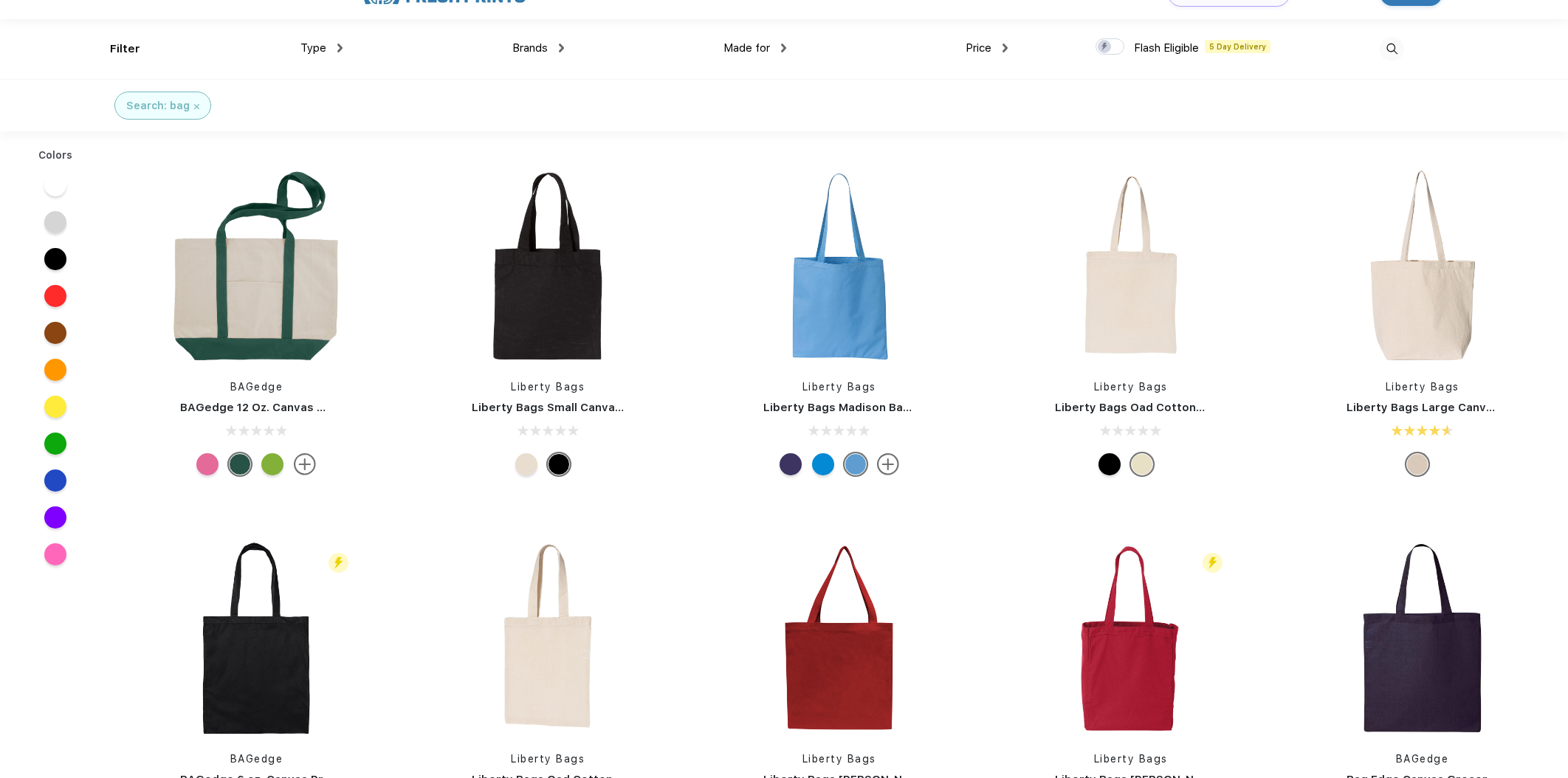
click at [561, 49] on img at bounding box center [561, 48] width 5 height 9
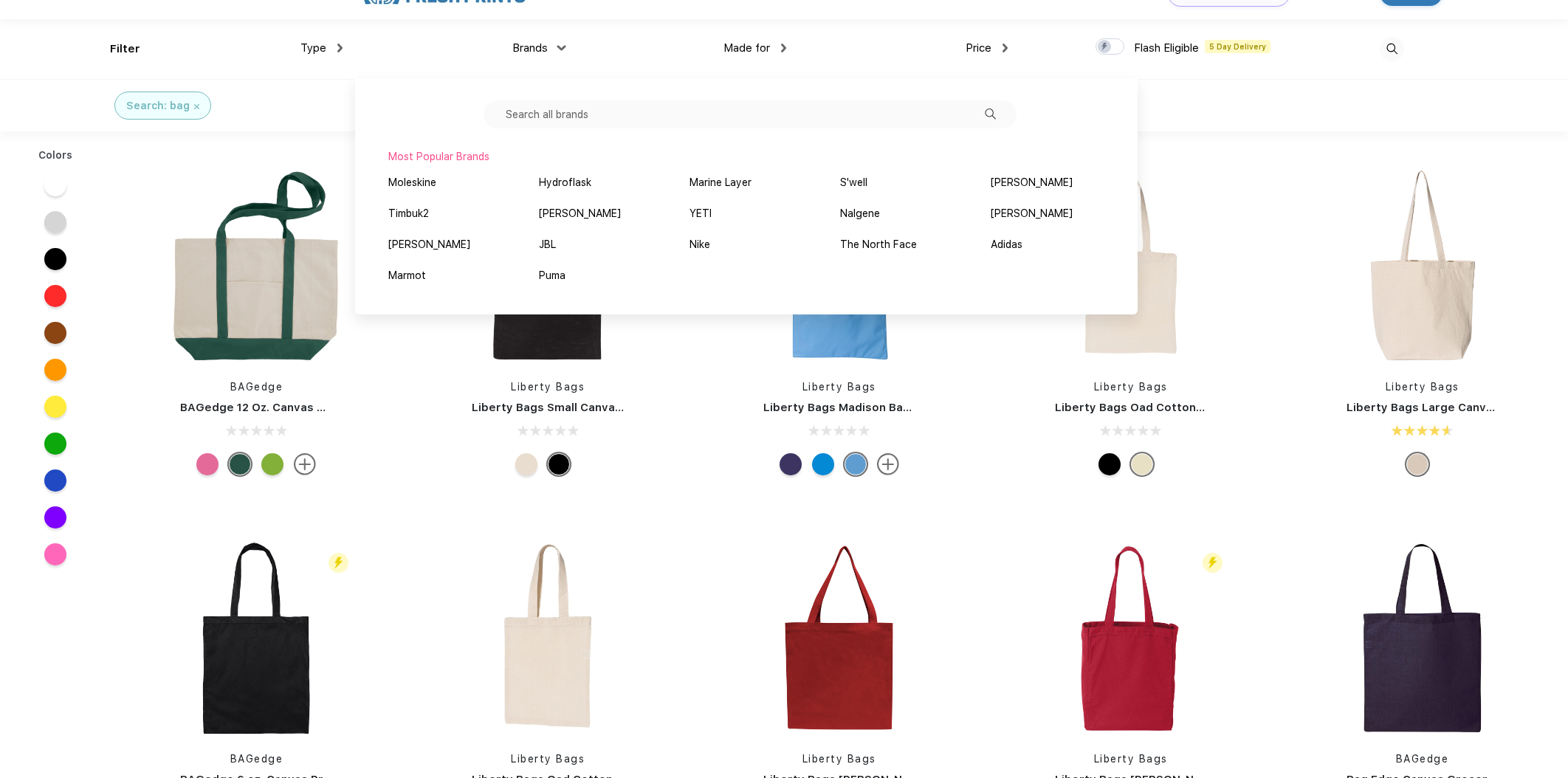
click at [591, 109] on input "text" at bounding box center [750, 114] width 533 height 28
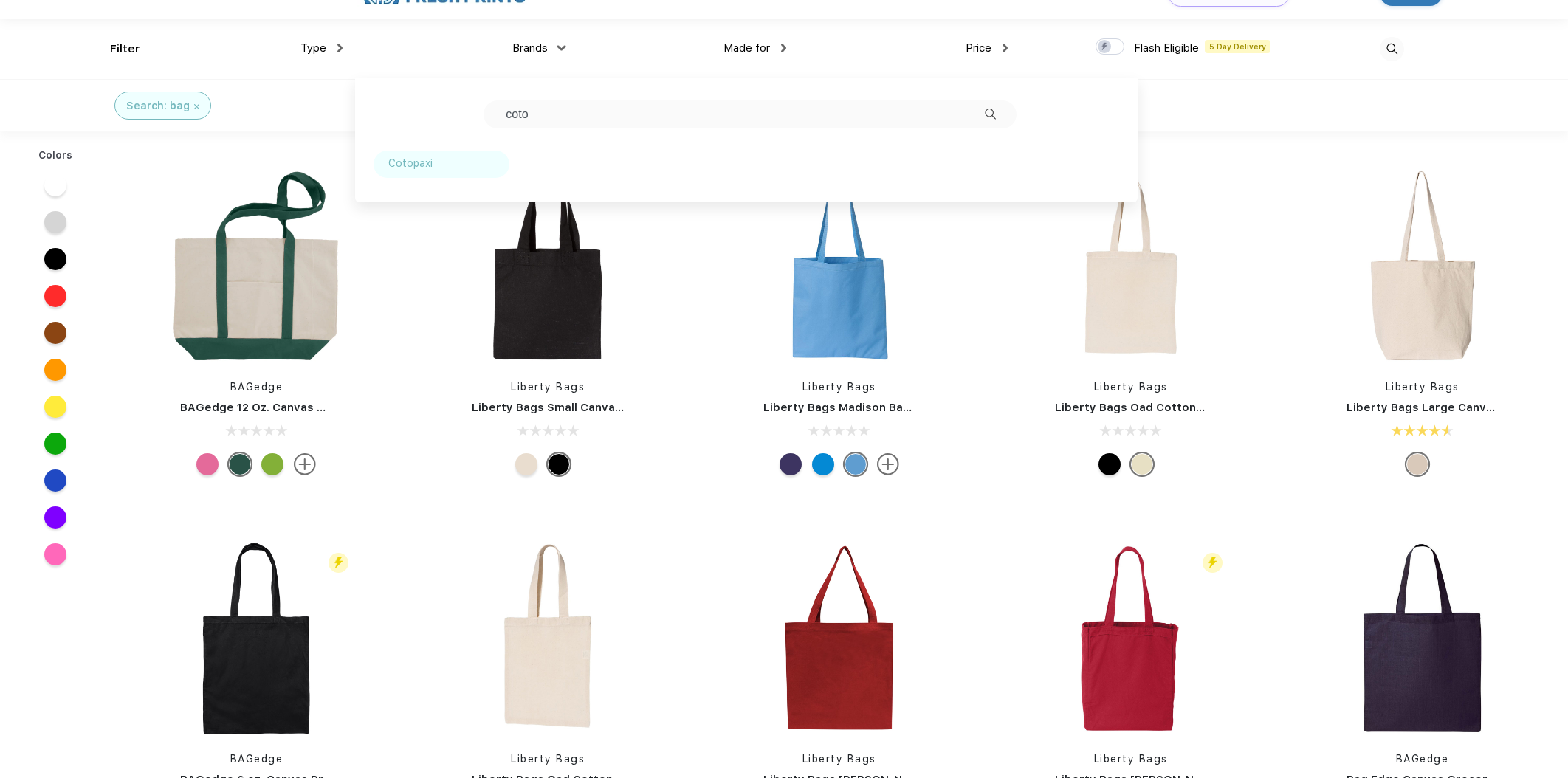
type input "coto"
click at [495, 163] on div "Cotopaxi" at bounding box center [441, 164] width 136 height 27
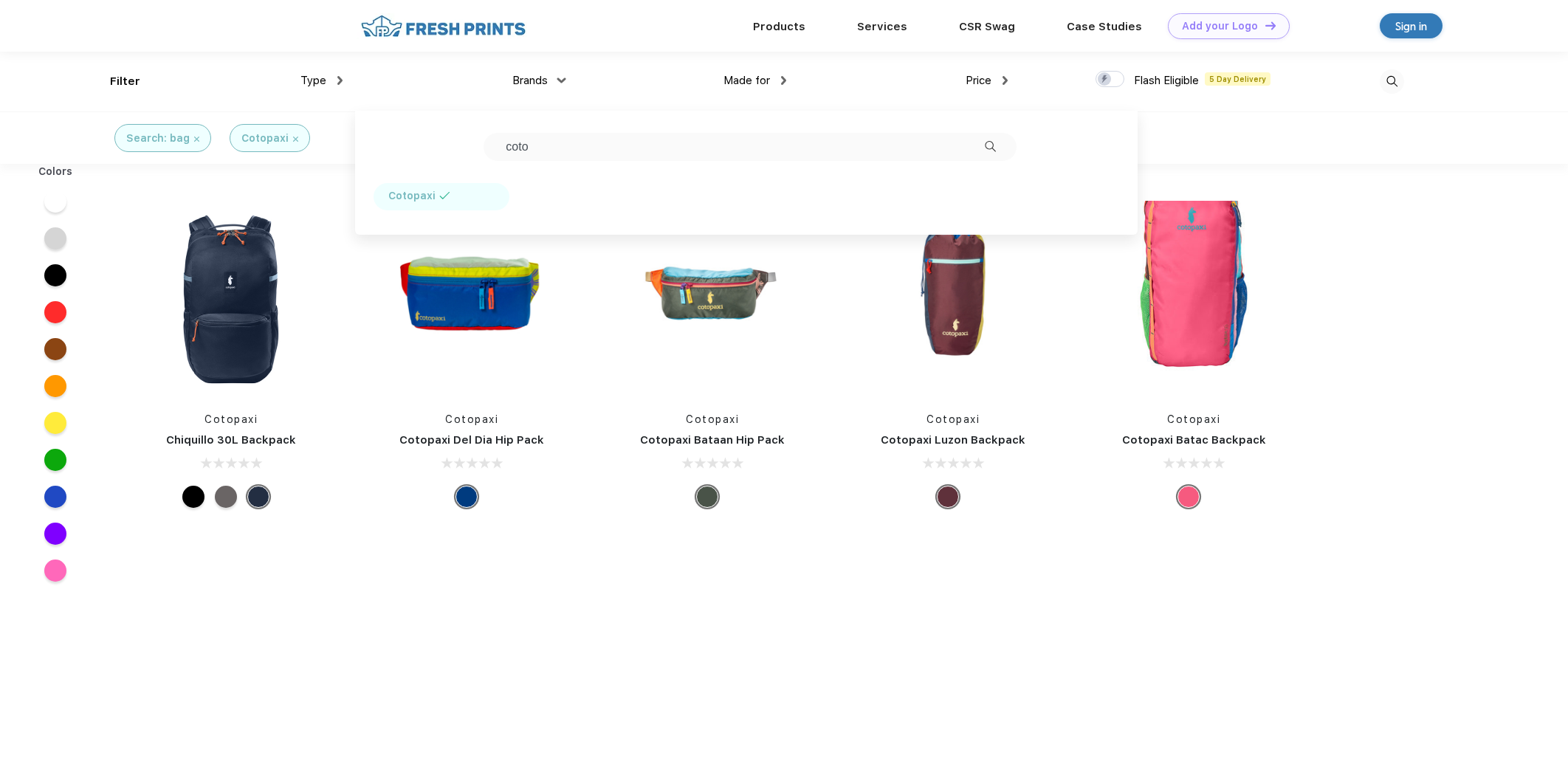
click at [1438, 592] on div "Colors Cotopaxi Chiquillo 30L Backpack Flash Eligible 5 Day Delivery Cotopaxi C…" at bounding box center [784, 557] width 1568 height 785
click at [735, 436] on link "Cotopaxi Bataan Hip Pack" at bounding box center [712, 440] width 145 height 13
click at [534, 359] on img at bounding box center [471, 299] width 196 height 196
